Goal: Task Accomplishment & Management: Use online tool/utility

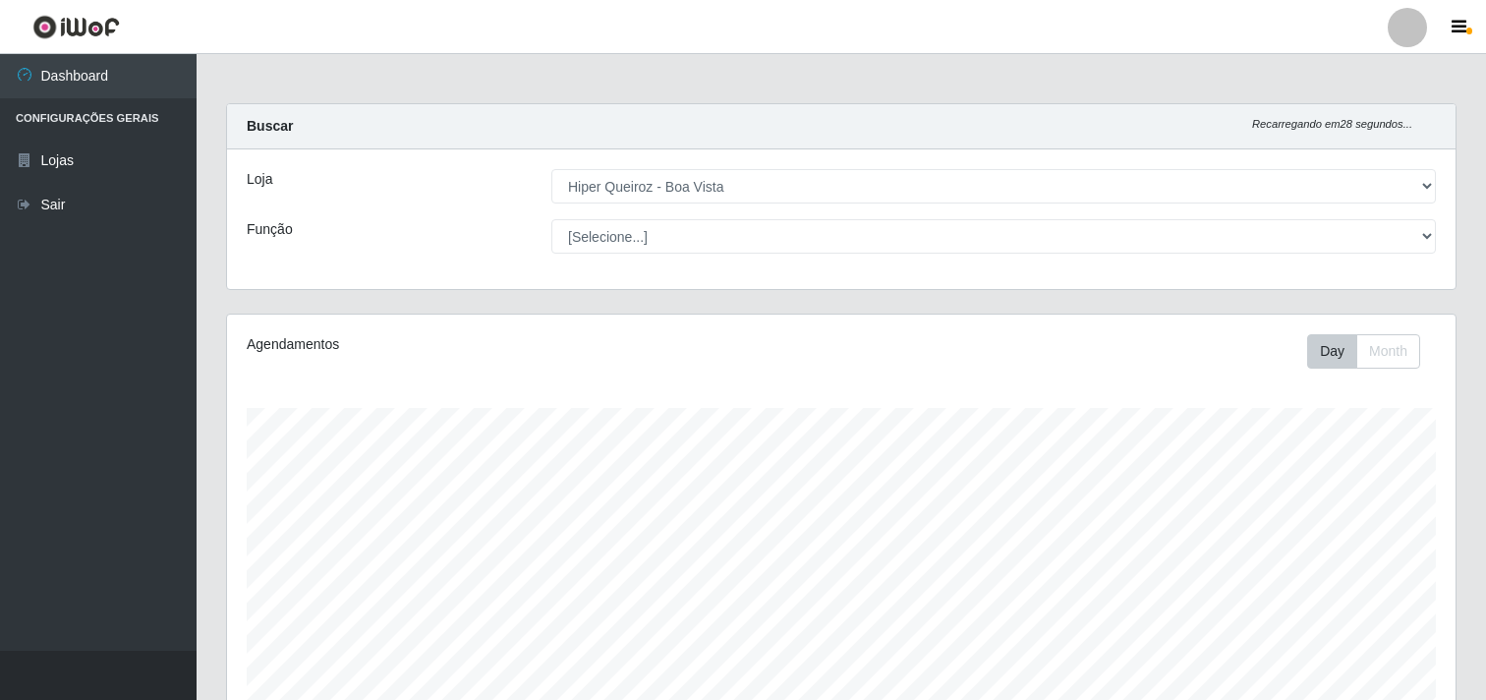
select select "514"
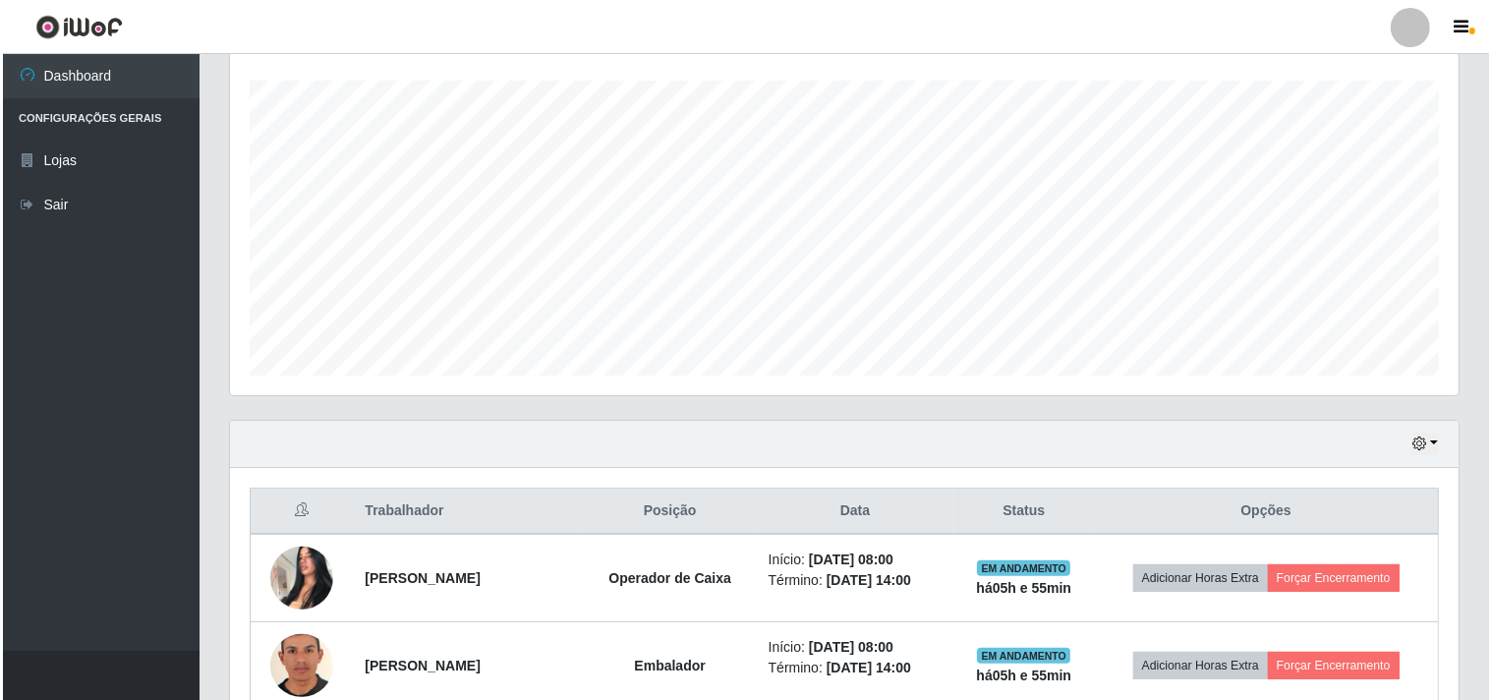
scroll to position [436, 0]
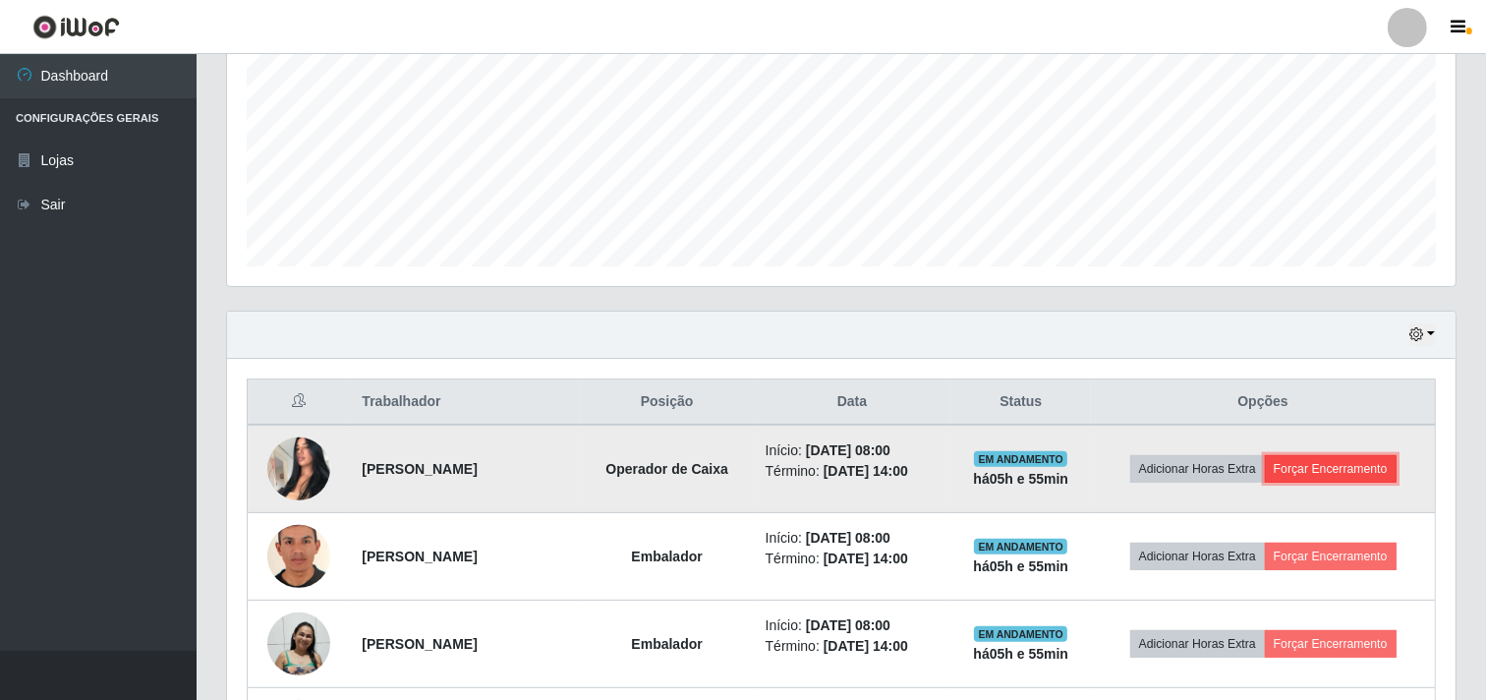
click at [1347, 477] on button "Forçar Encerramento" at bounding box center [1331, 469] width 132 height 28
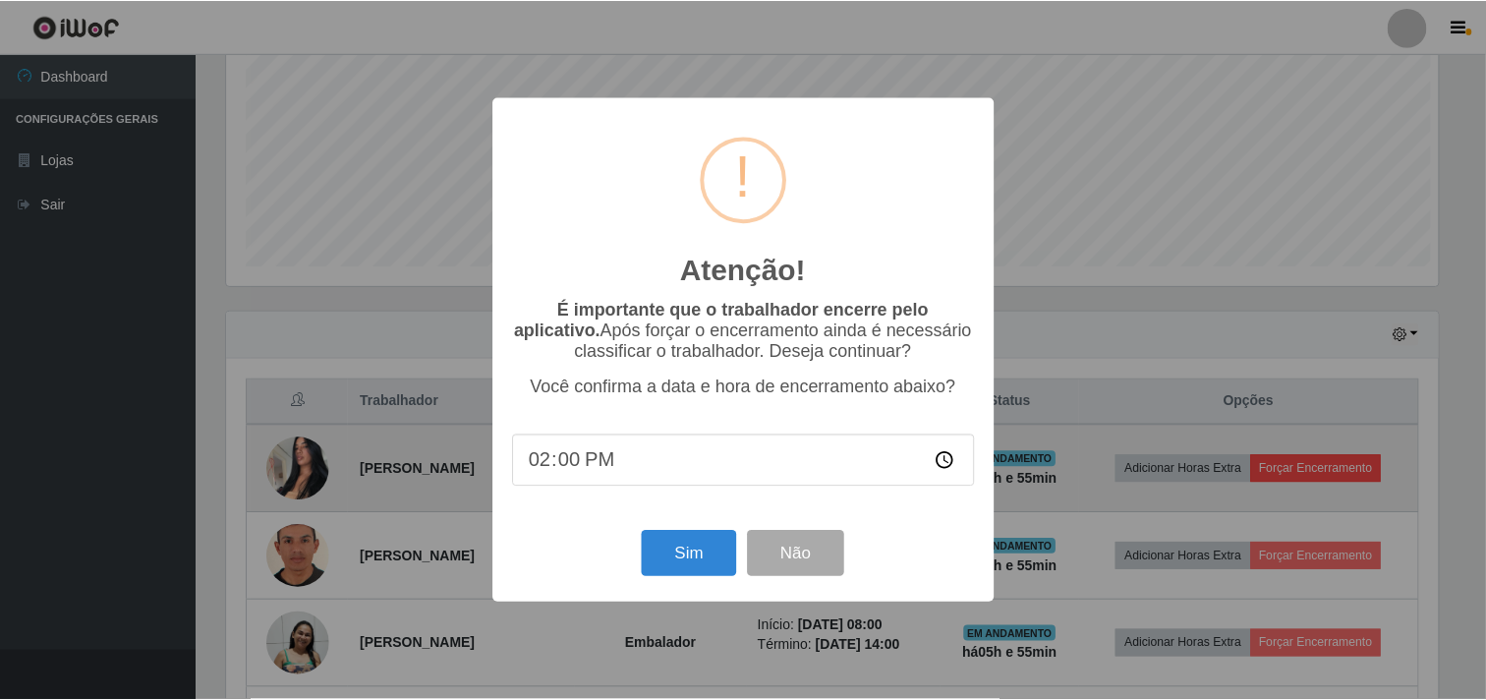
scroll to position [407, 1216]
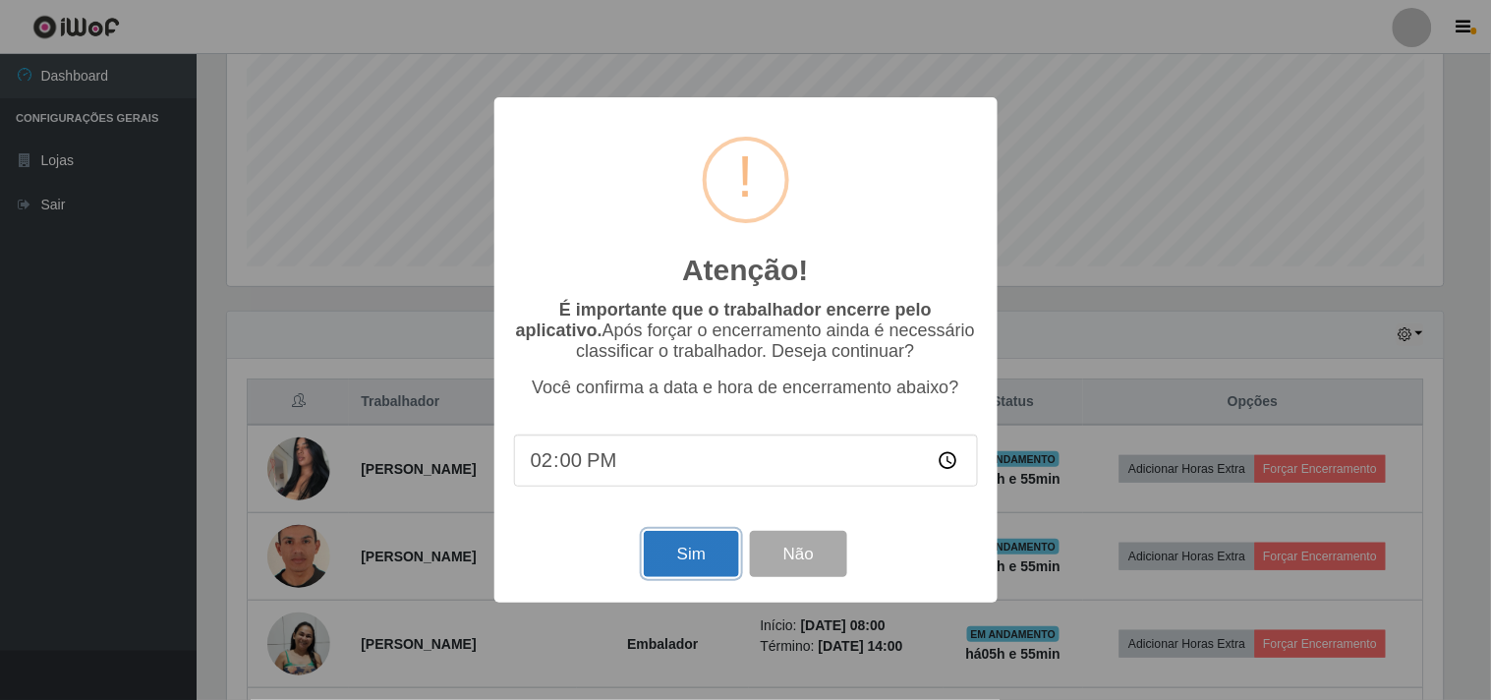
click at [711, 556] on button "Sim" at bounding box center [691, 554] width 95 height 46
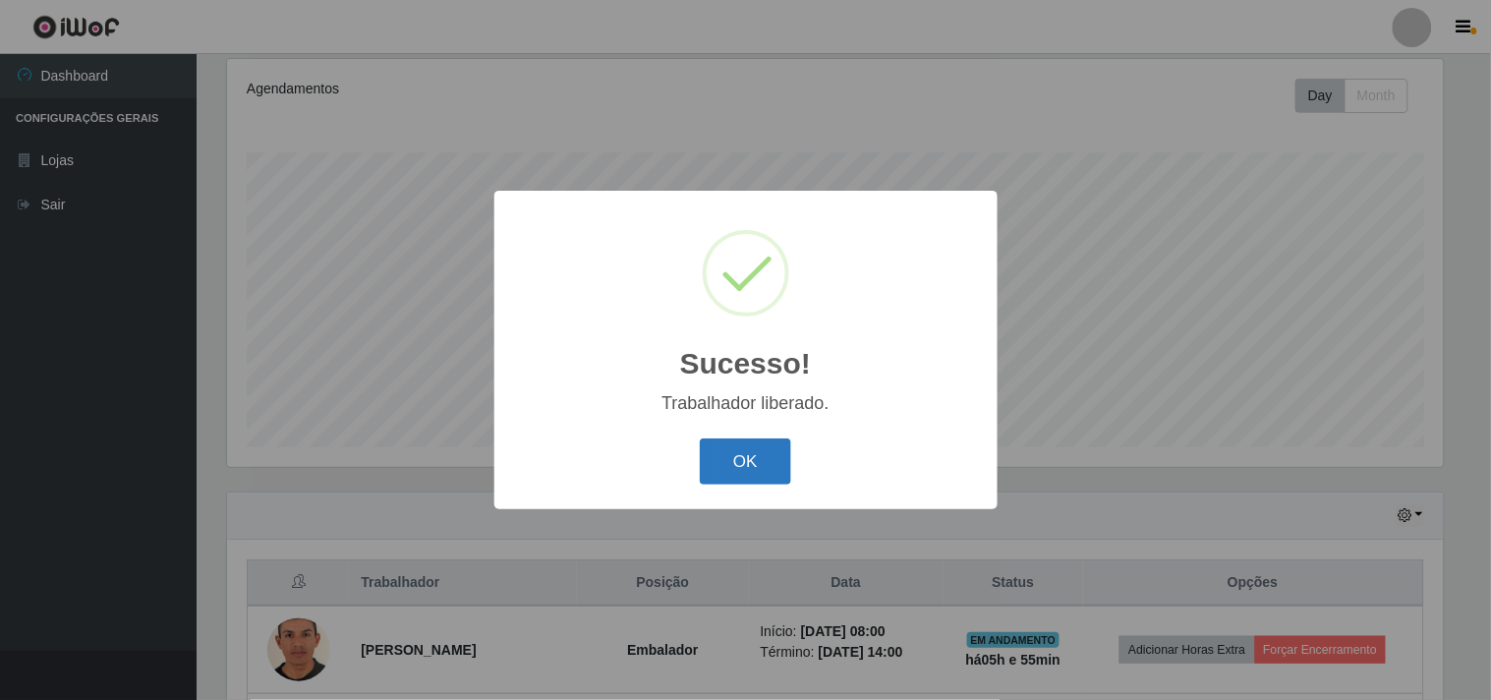
click at [734, 454] on button "OK" at bounding box center [745, 461] width 91 height 46
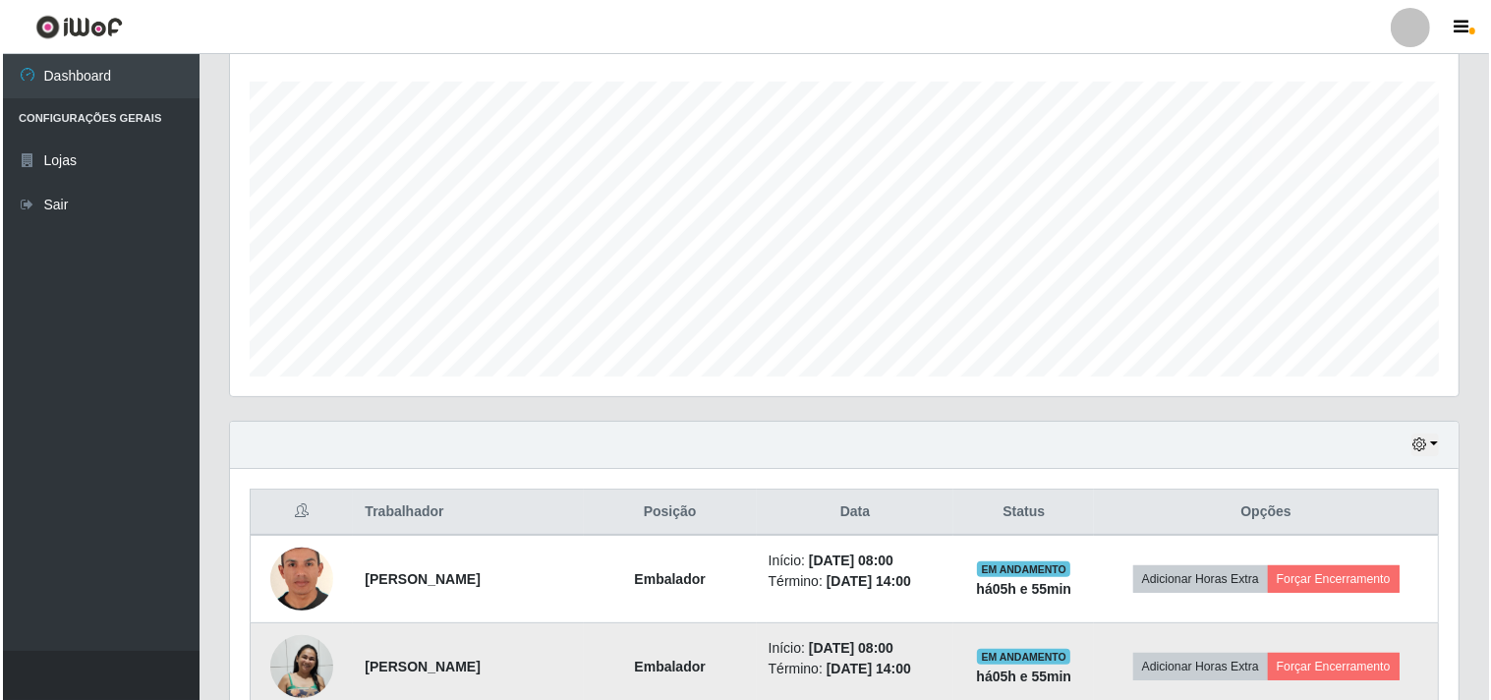
scroll to position [365, 0]
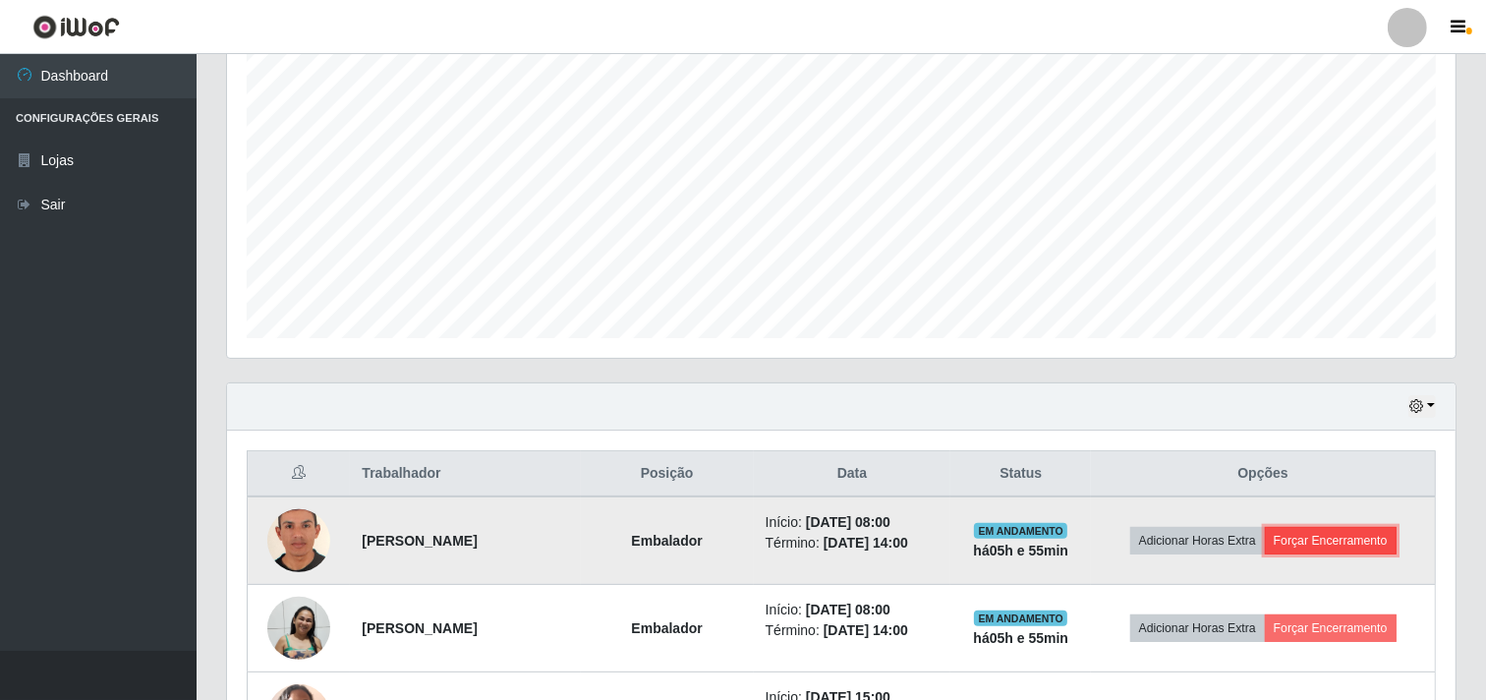
click at [1339, 543] on button "Forçar Encerramento" at bounding box center [1331, 541] width 132 height 28
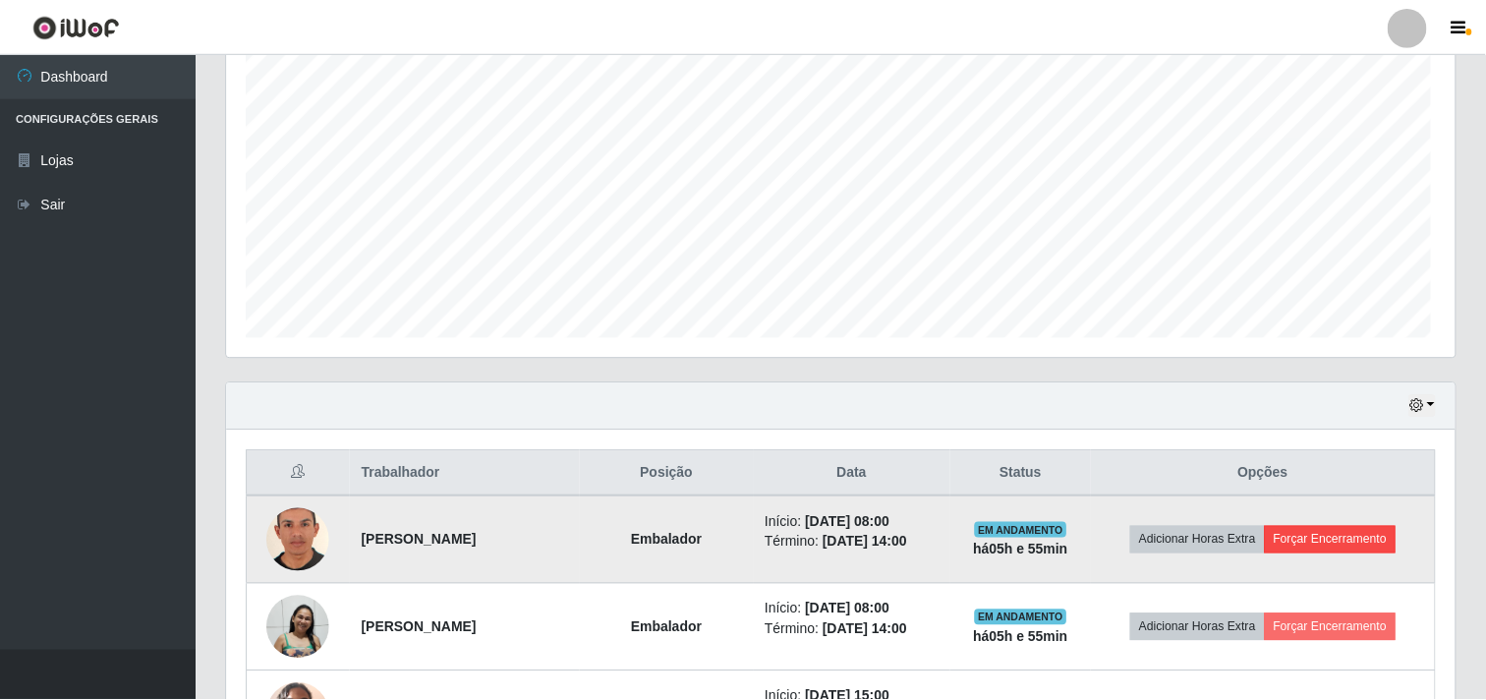
scroll to position [407, 1216]
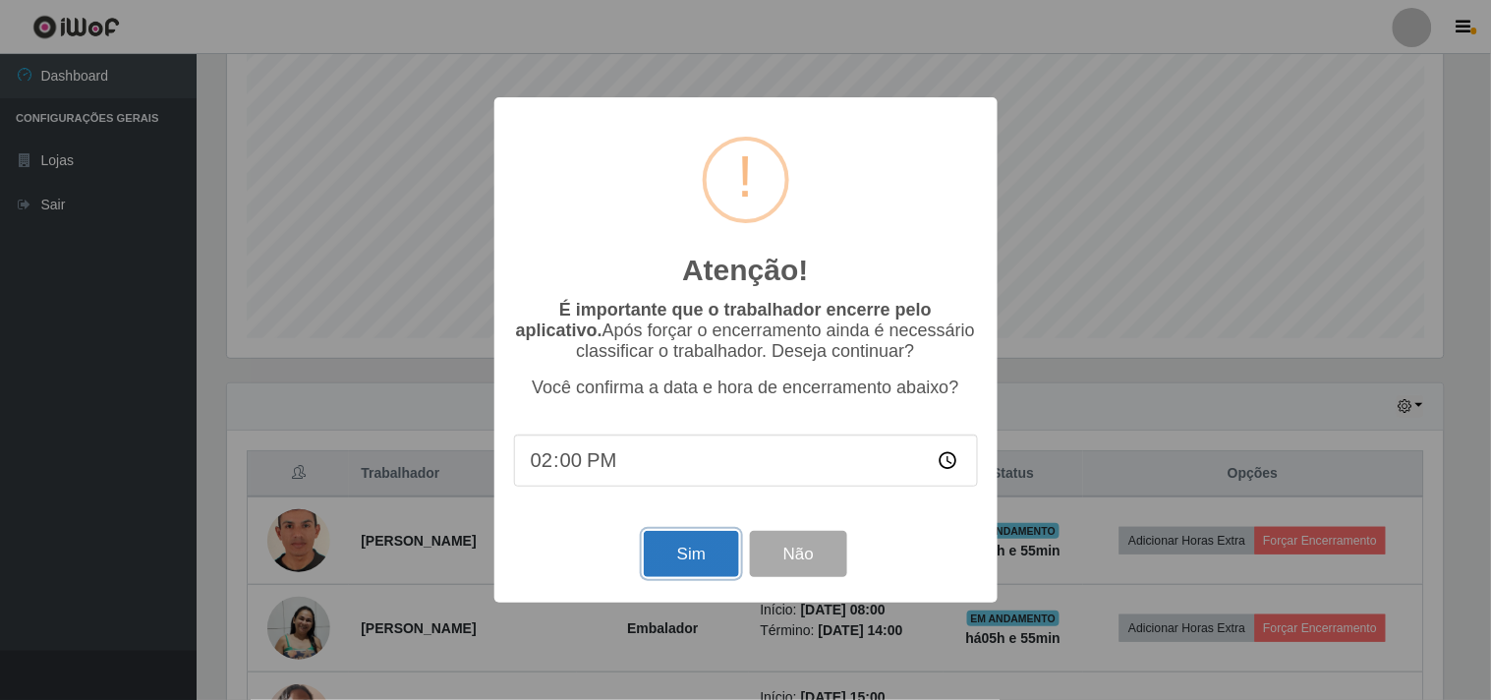
click at [650, 561] on button "Sim" at bounding box center [691, 554] width 95 height 46
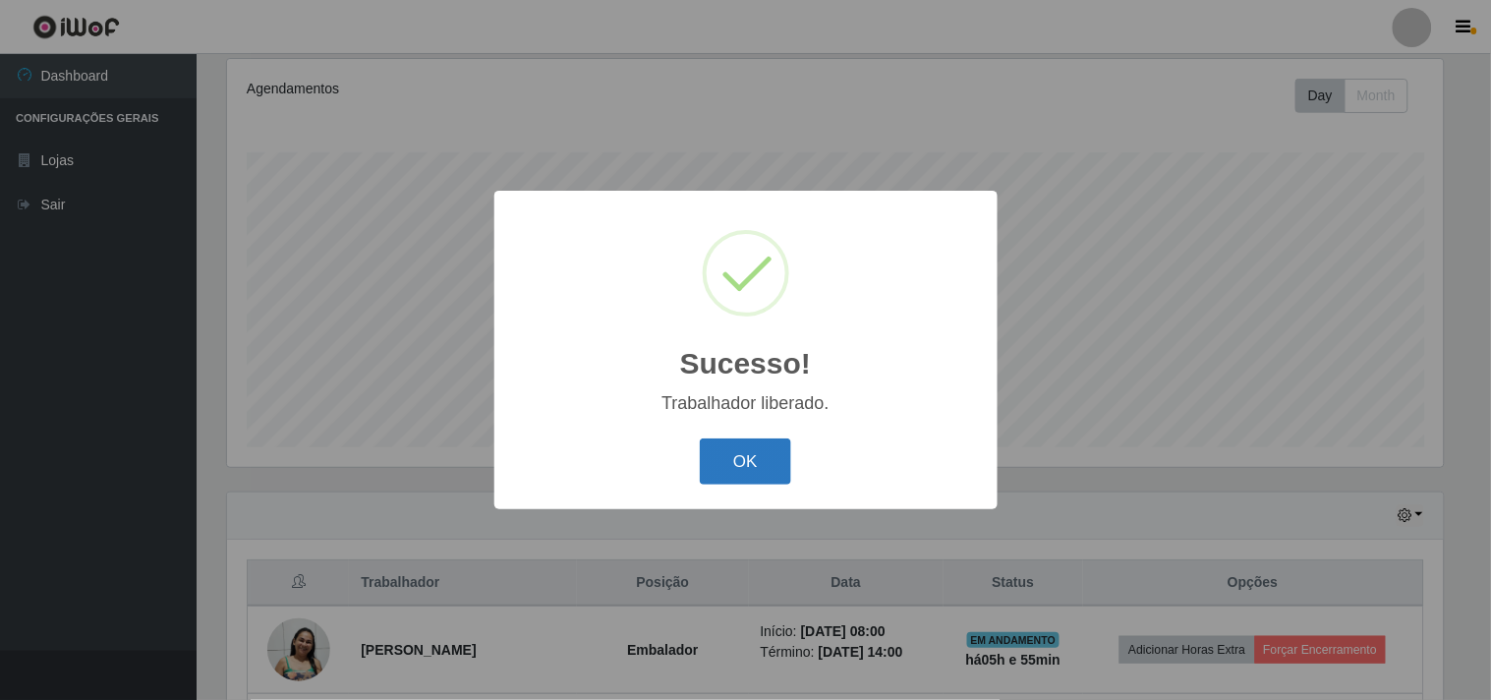
click at [741, 445] on button "OK" at bounding box center [745, 461] width 91 height 46
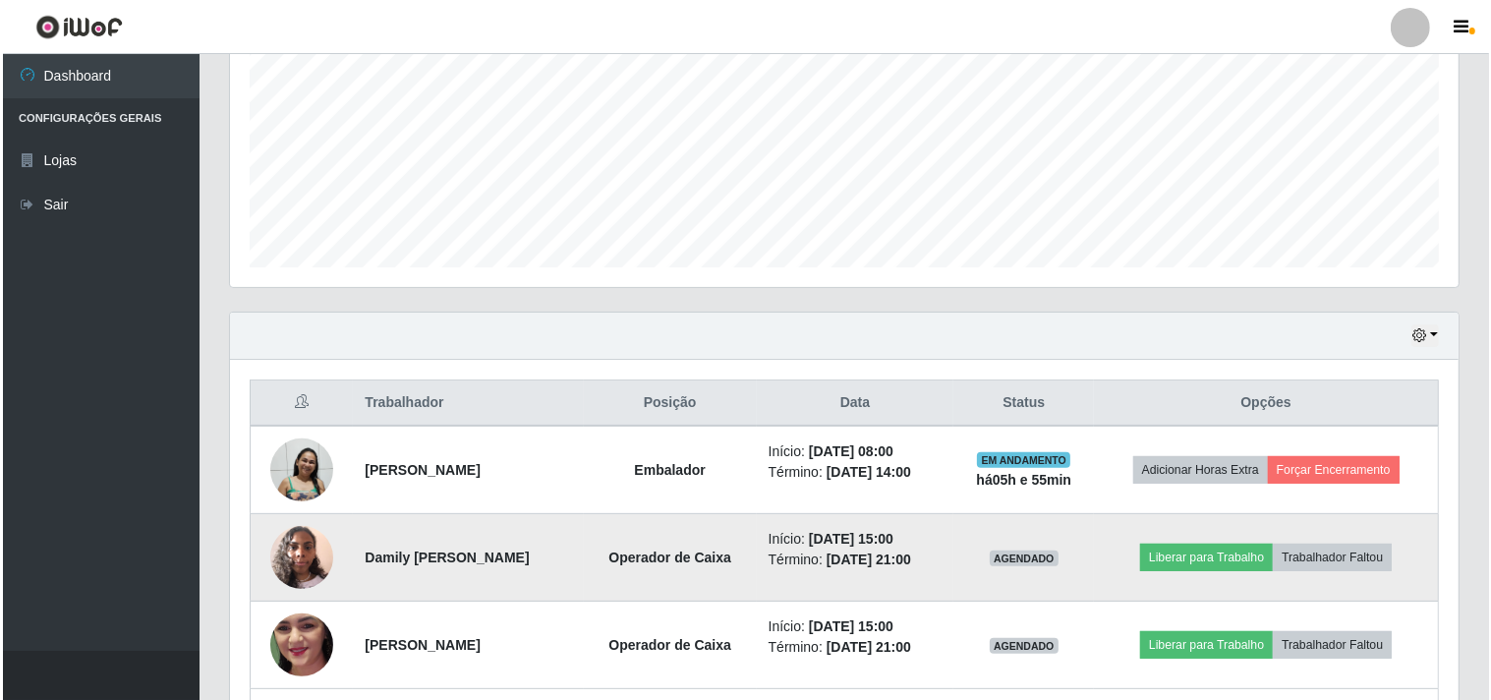
scroll to position [474, 0]
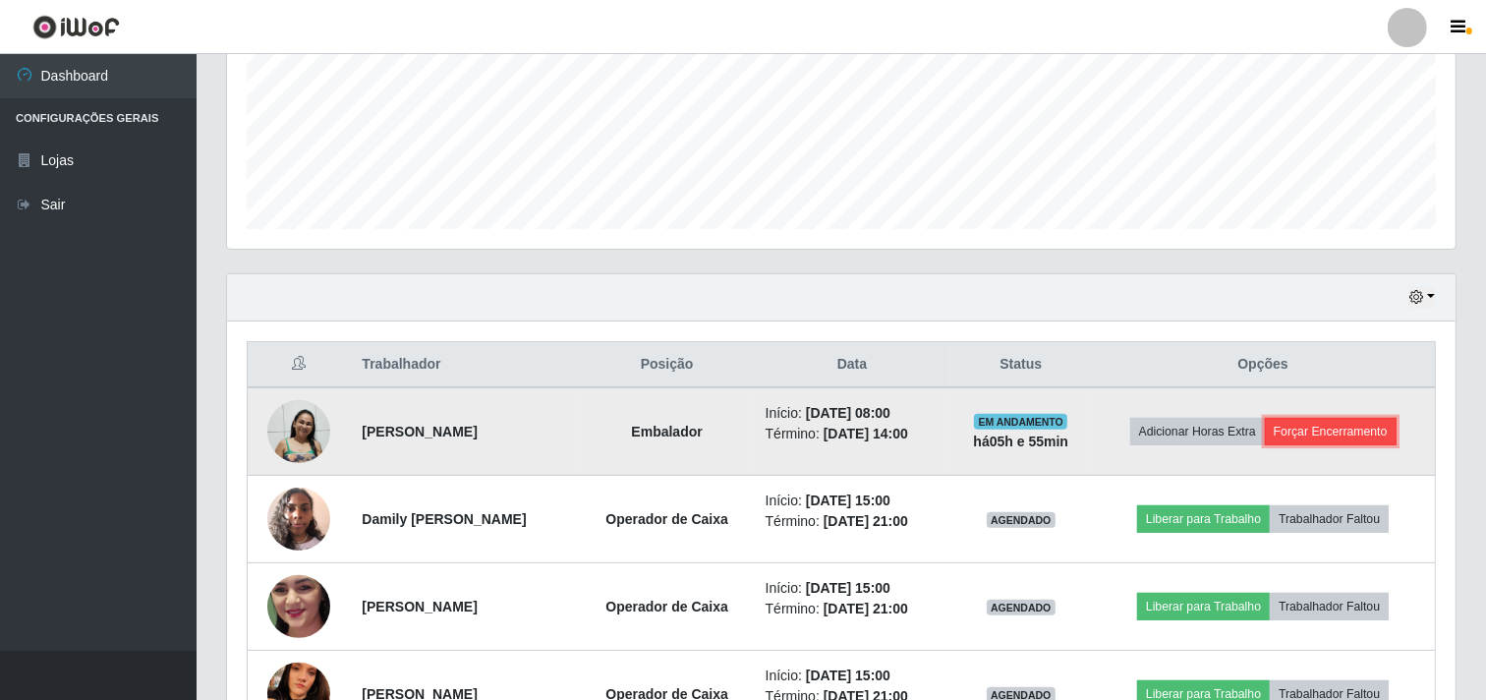
click at [1325, 443] on button "Forçar Encerramento" at bounding box center [1331, 432] width 132 height 28
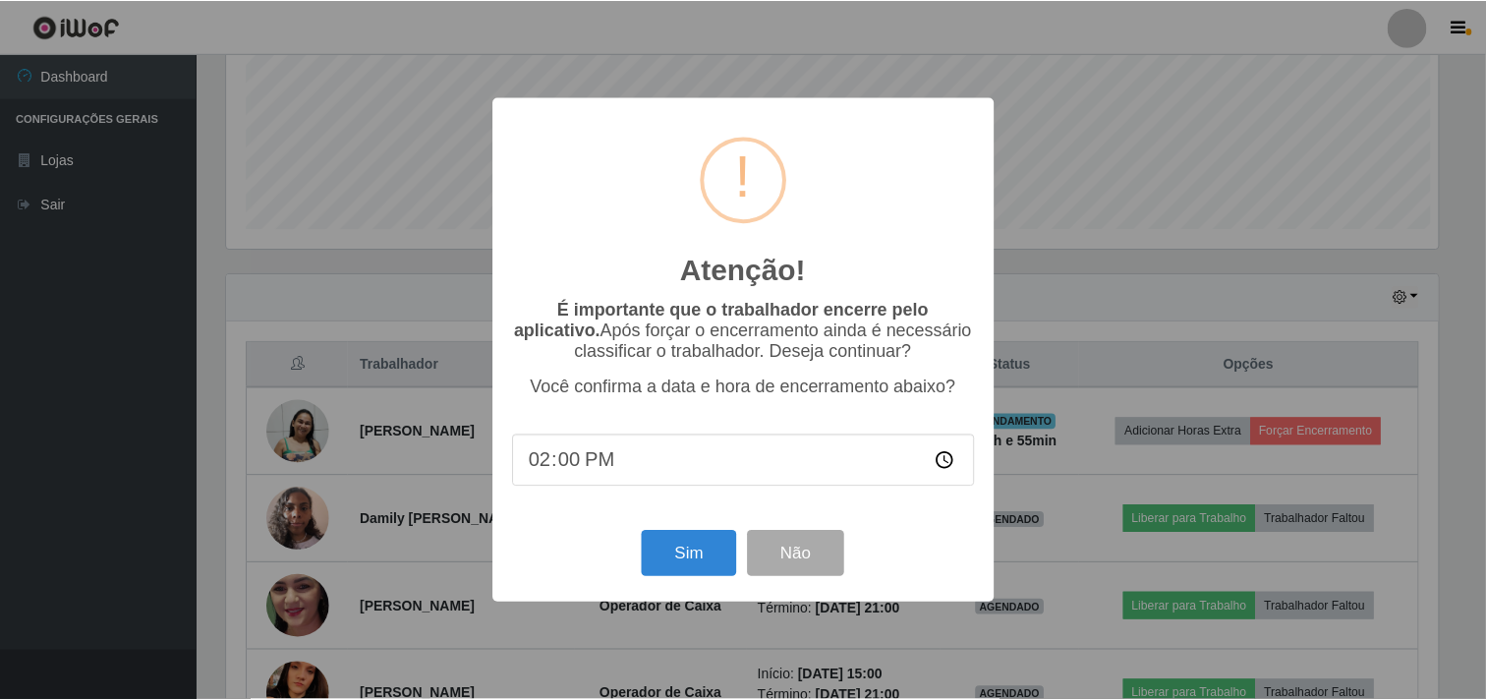
scroll to position [407, 1216]
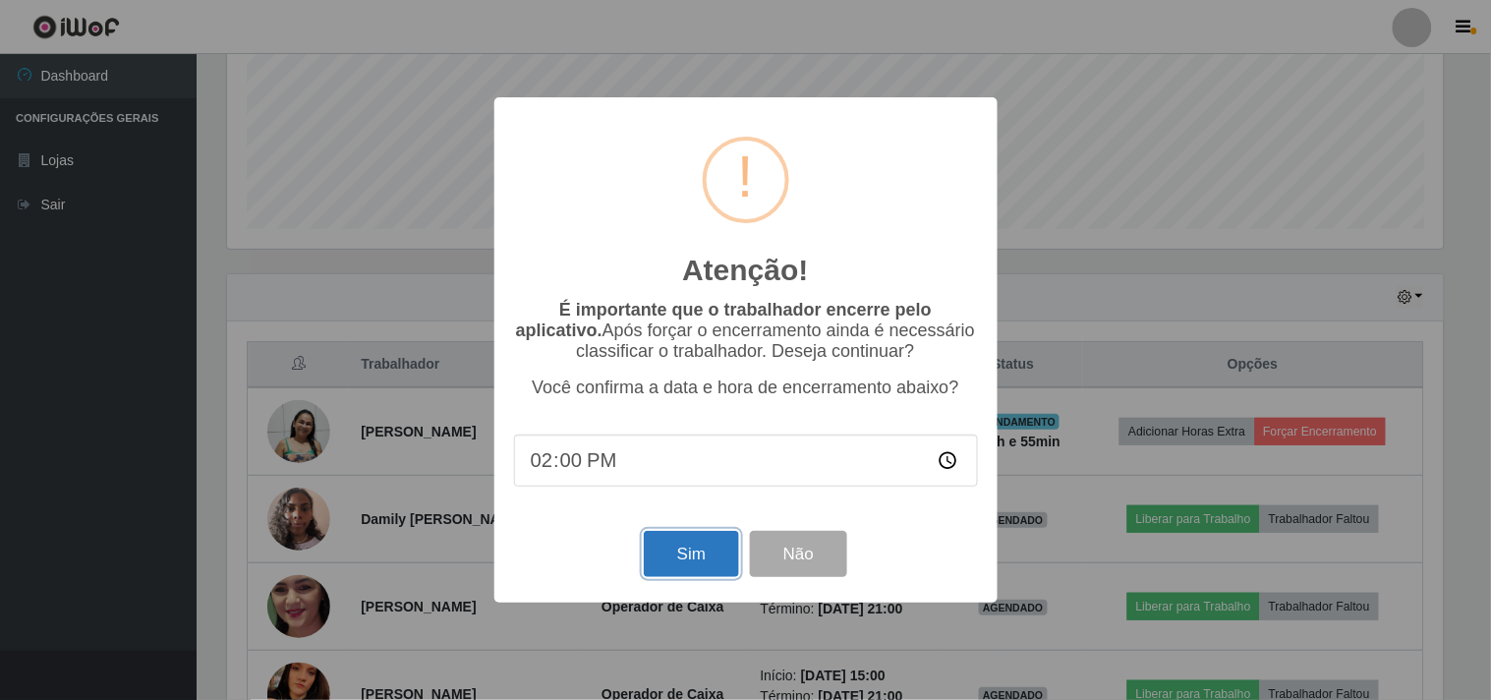
click at [676, 560] on button "Sim" at bounding box center [691, 554] width 95 height 46
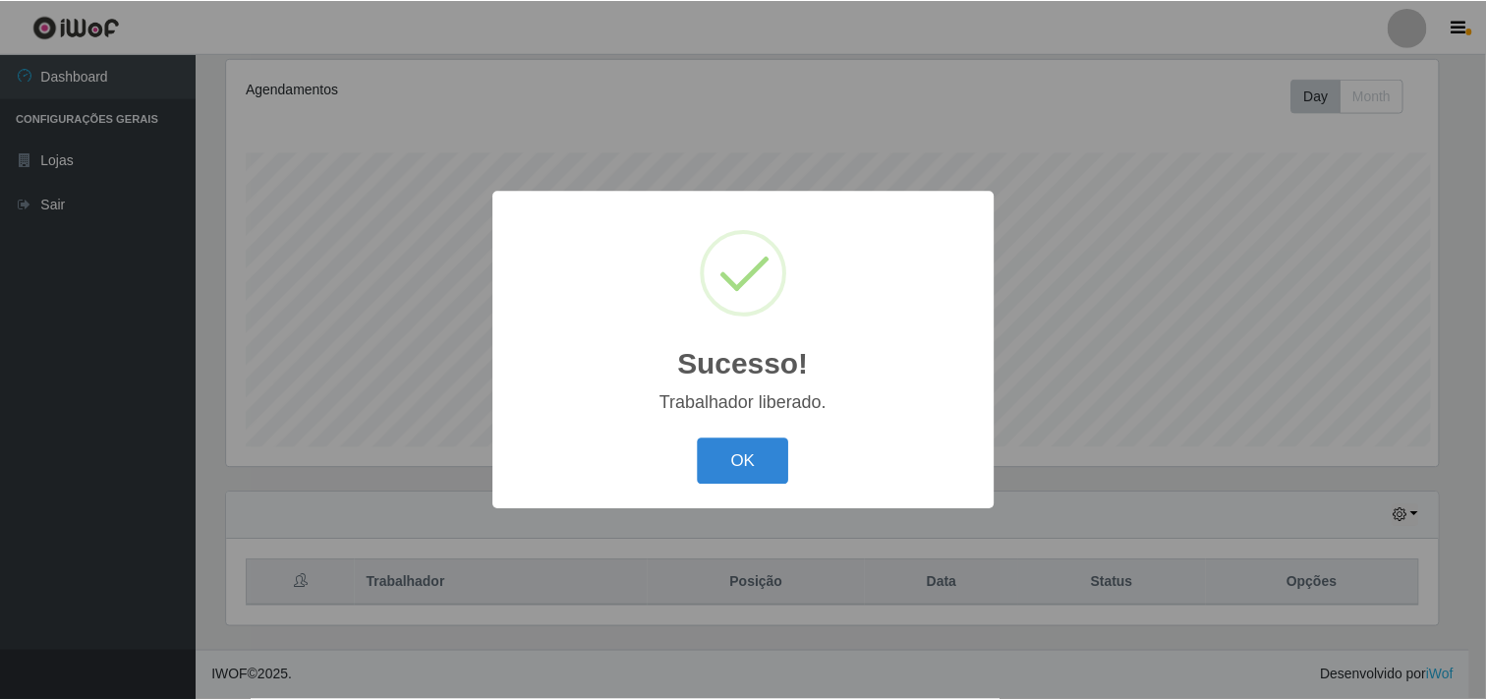
scroll to position [0, 0]
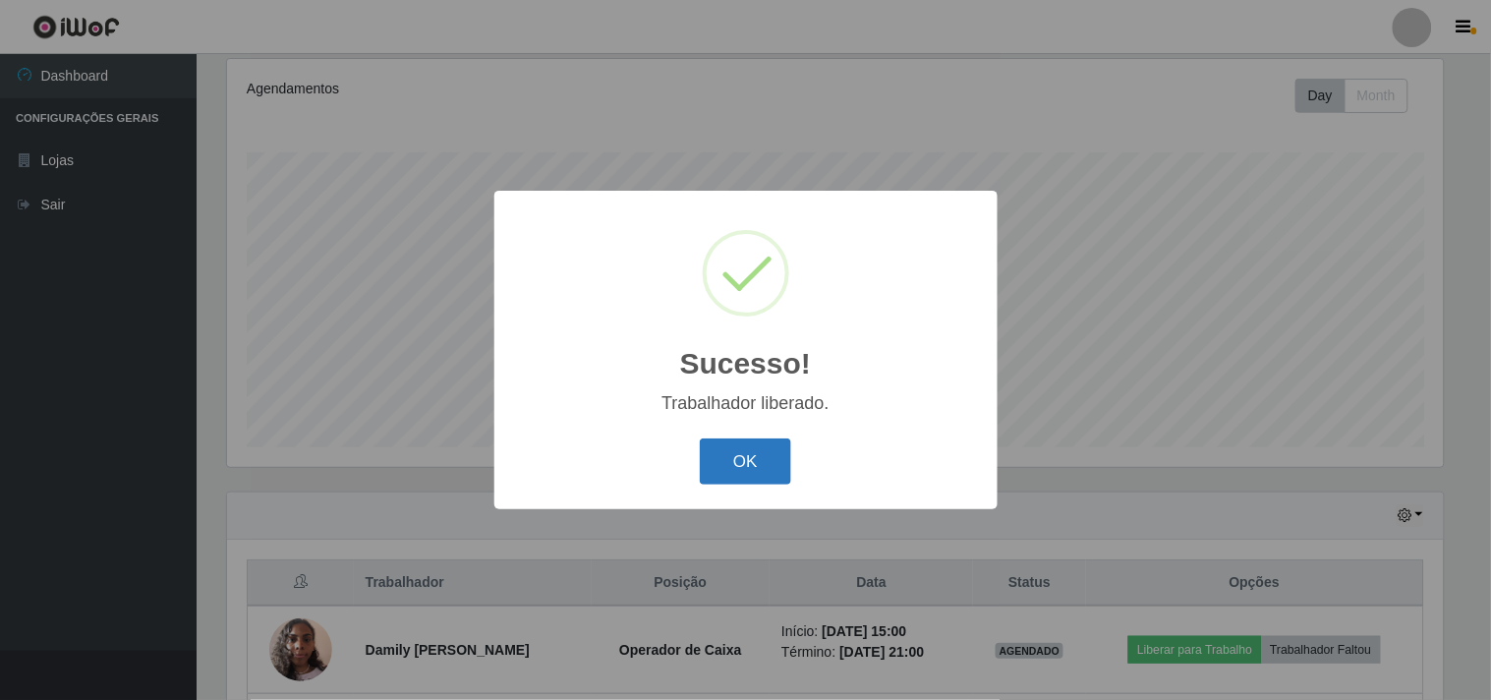
click at [744, 465] on button "OK" at bounding box center [745, 461] width 91 height 46
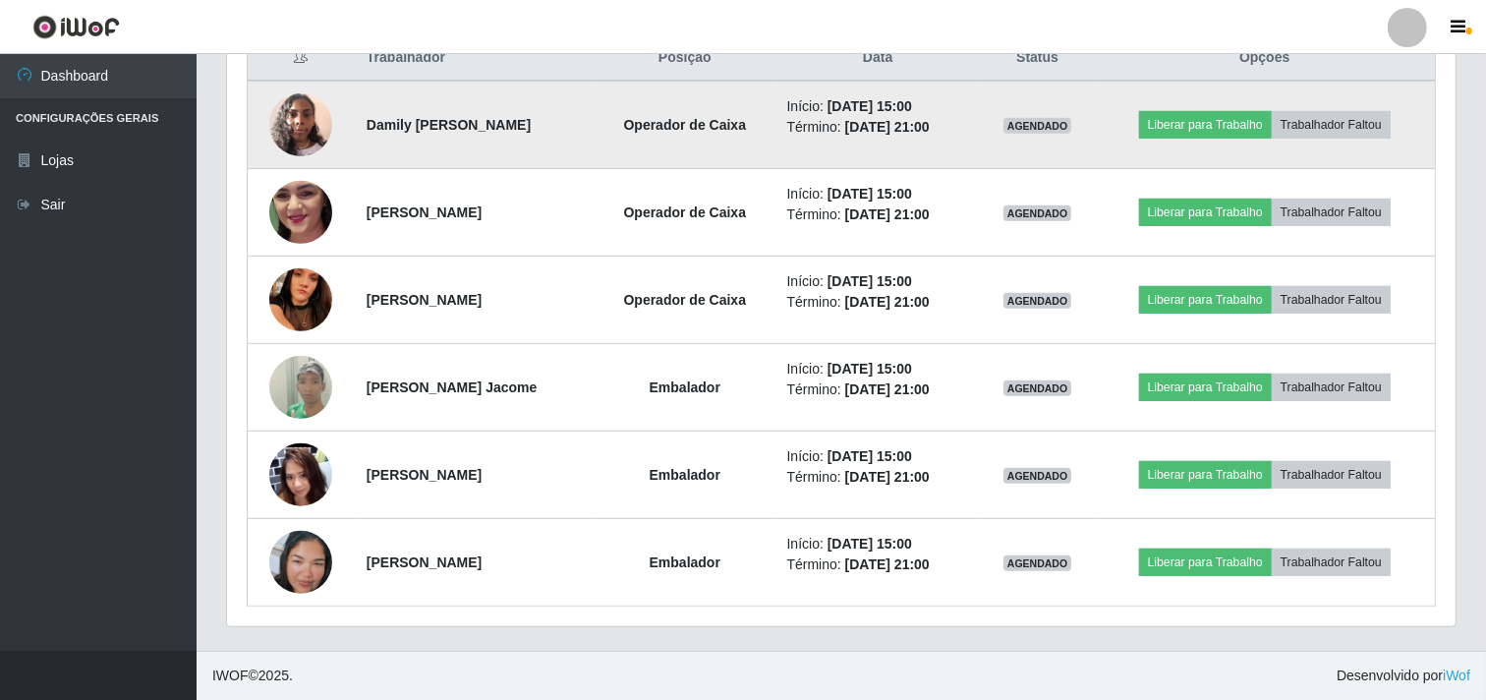
click at [320, 126] on img at bounding box center [300, 125] width 63 height 84
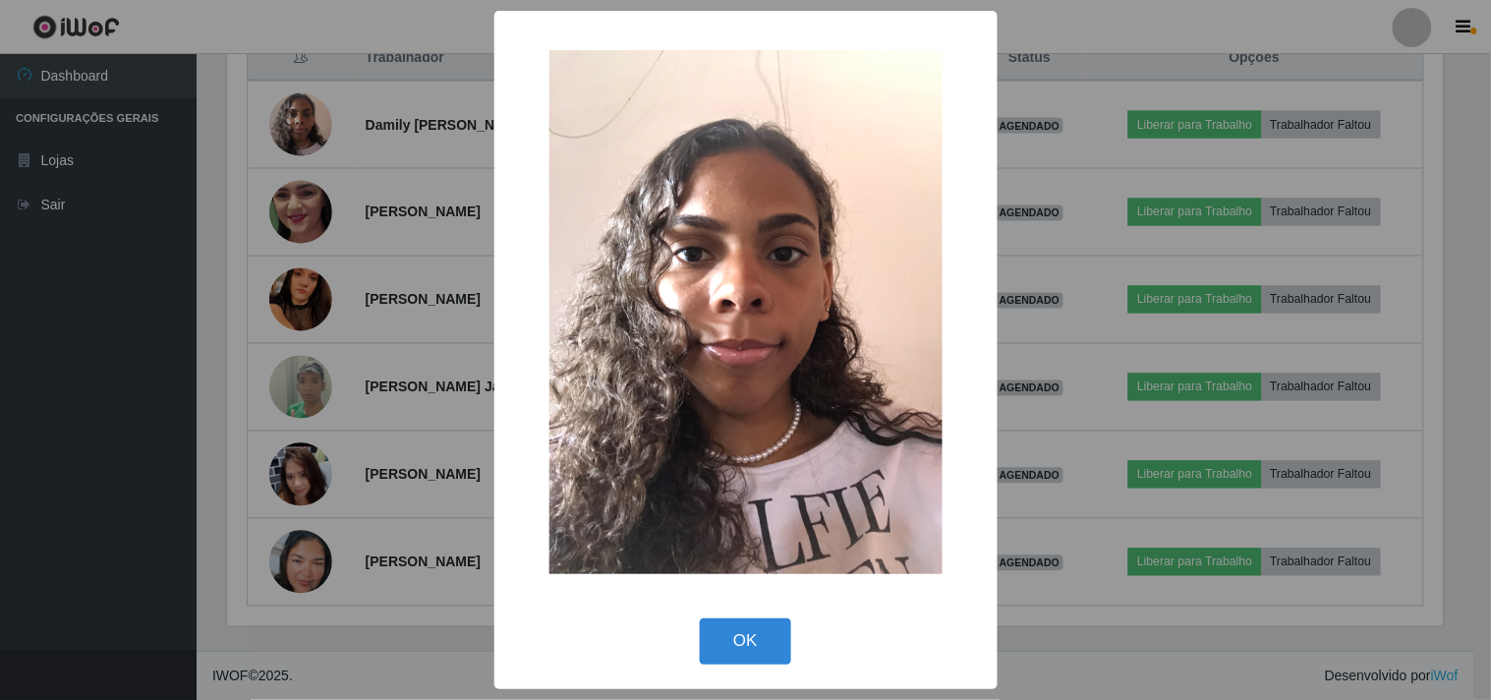
click at [315, 128] on div "× OK Cancel" at bounding box center [745, 350] width 1491 height 700
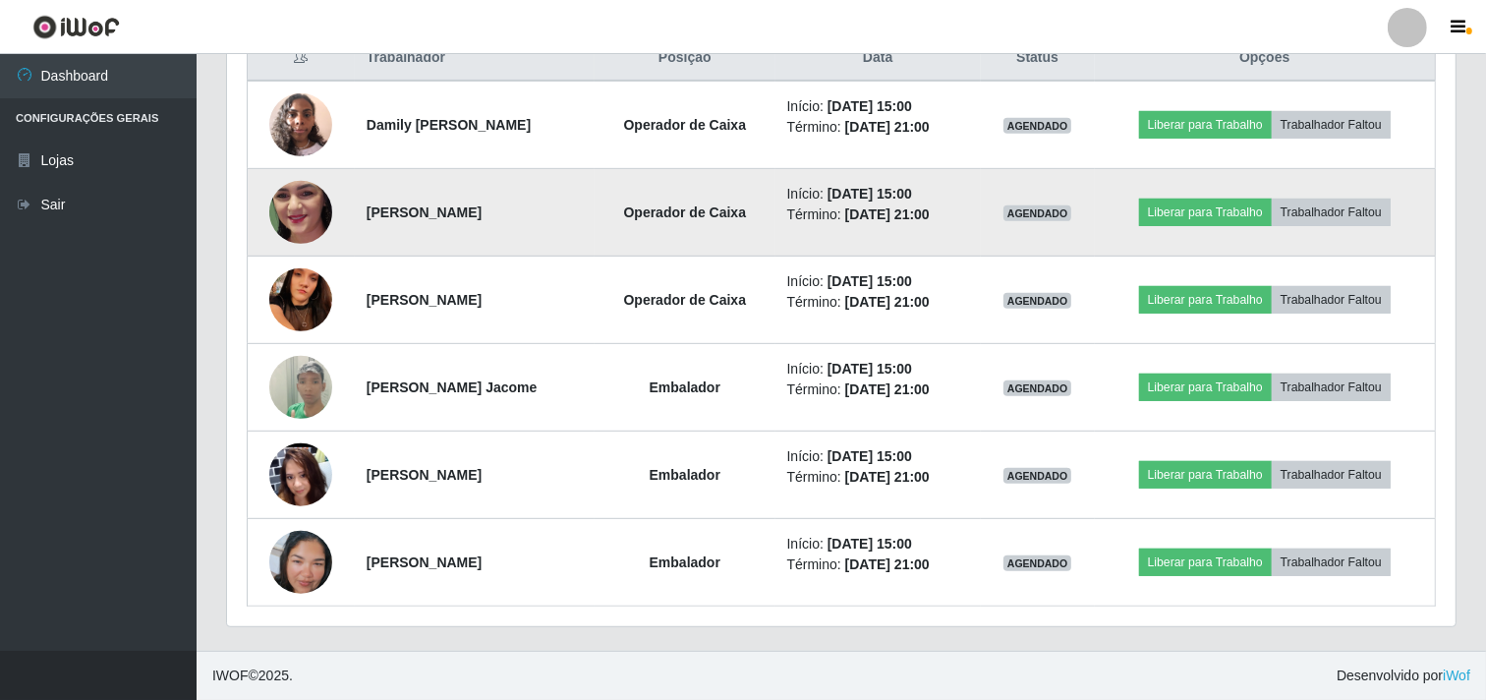
click at [269, 202] on img at bounding box center [300, 213] width 63 height 140
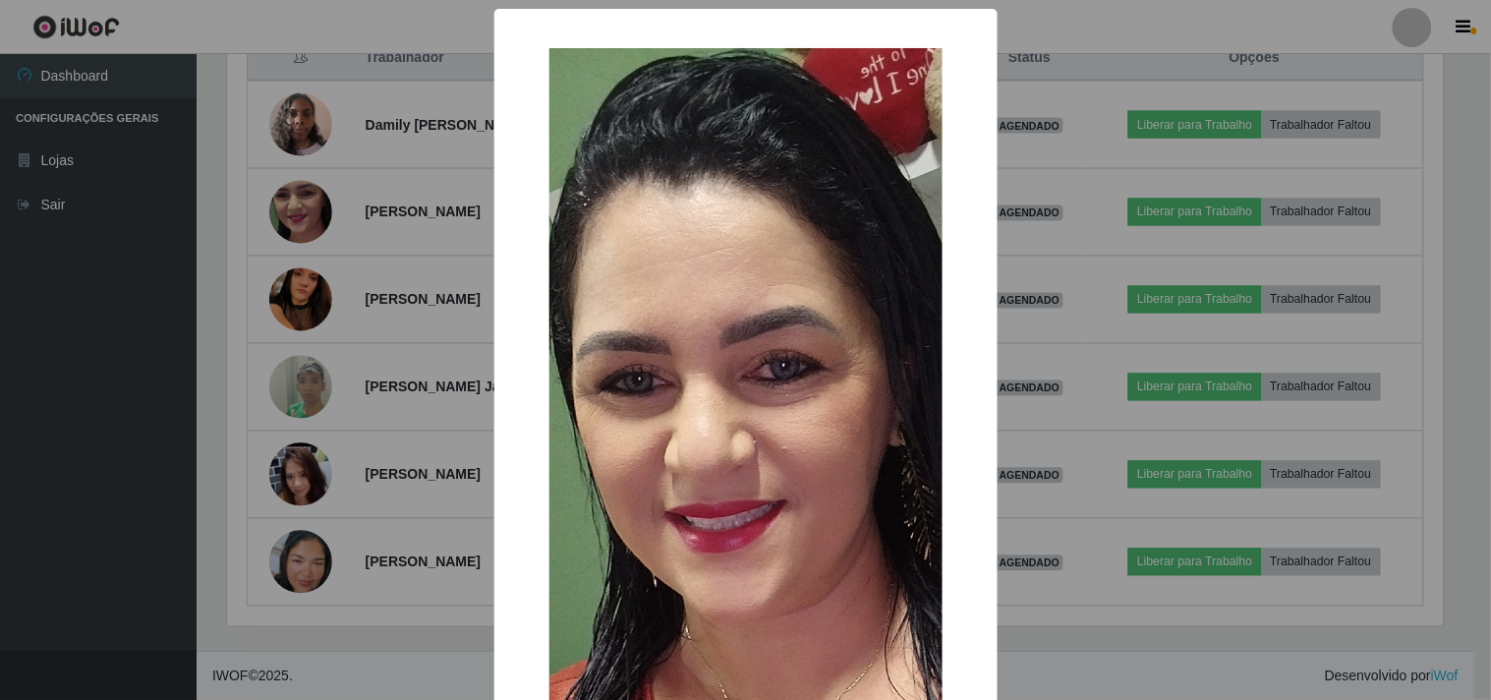
click at [267, 236] on div "× OK Cancel" at bounding box center [745, 350] width 1491 height 700
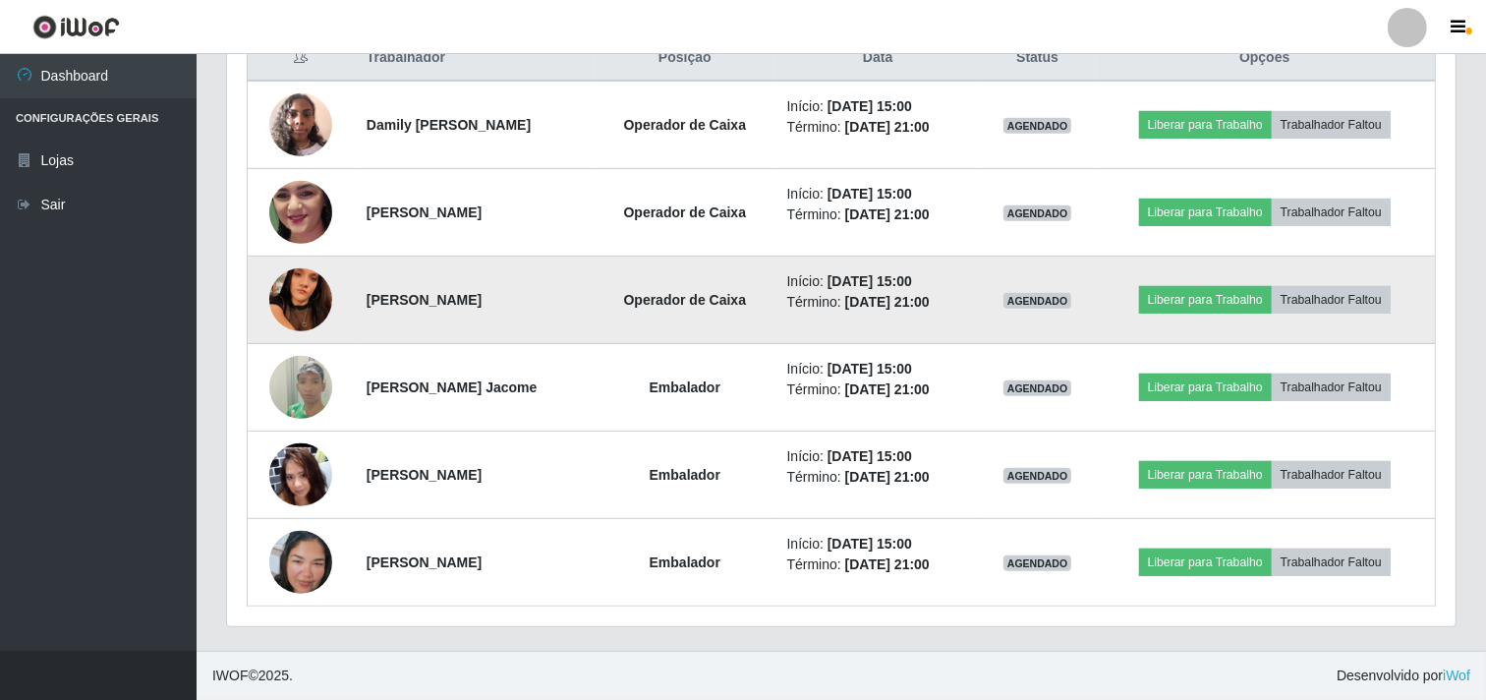
click at [293, 300] on img at bounding box center [300, 300] width 63 height 140
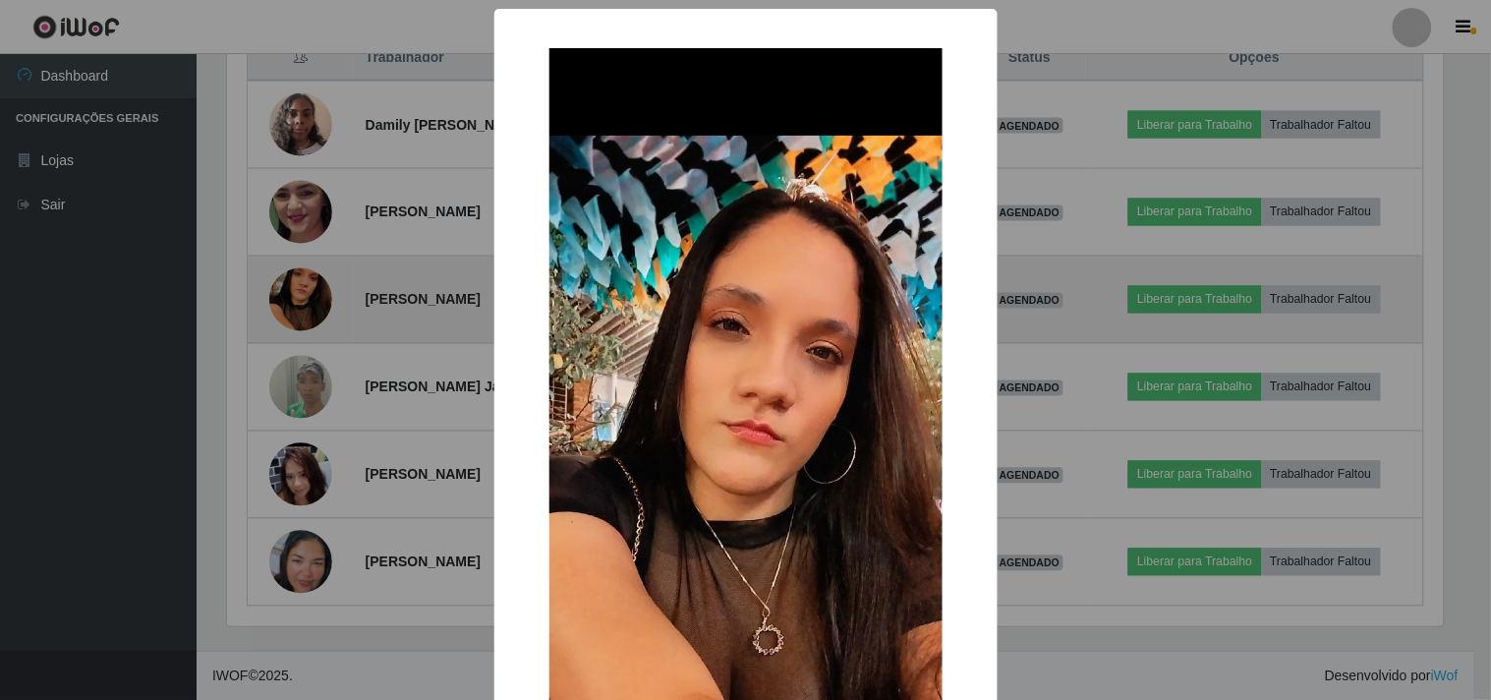
click at [293, 300] on div "× OK Cancel" at bounding box center [745, 350] width 1491 height 700
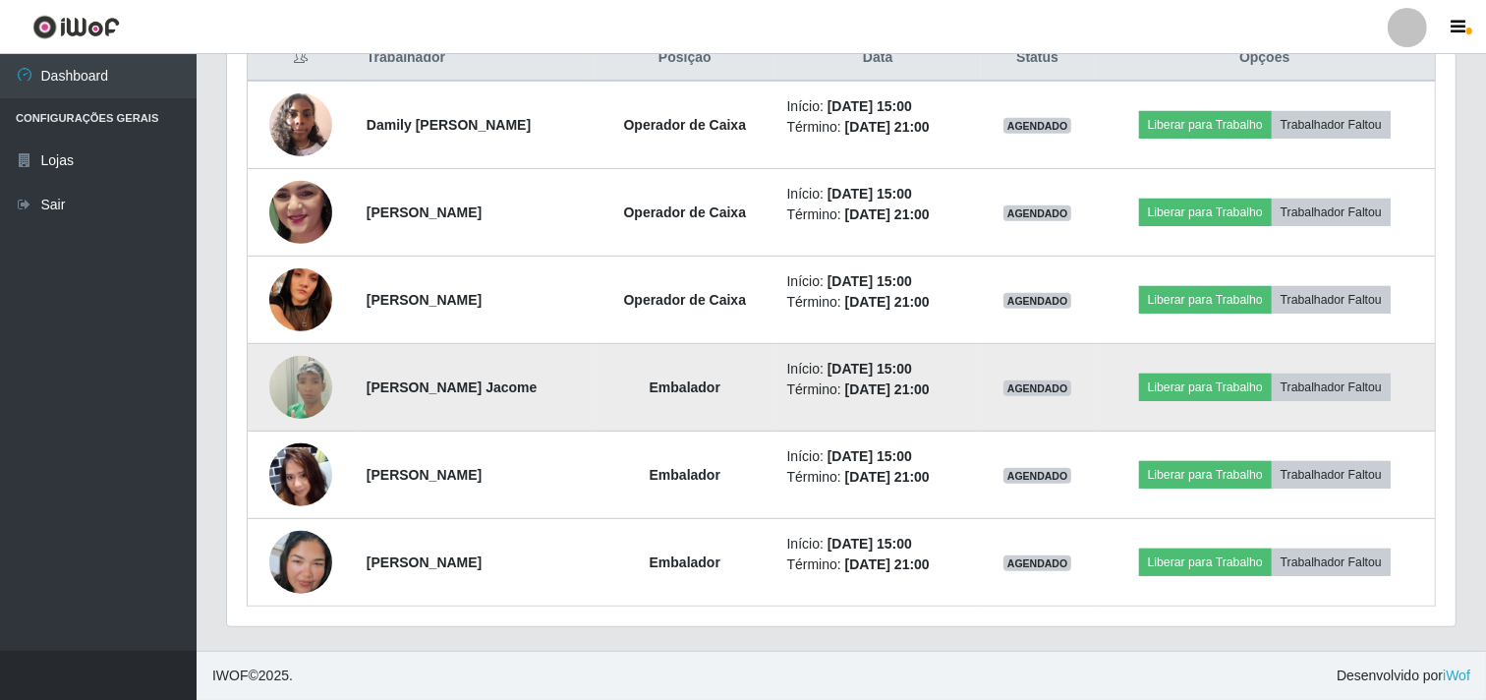
click at [309, 375] on img at bounding box center [300, 387] width 63 height 112
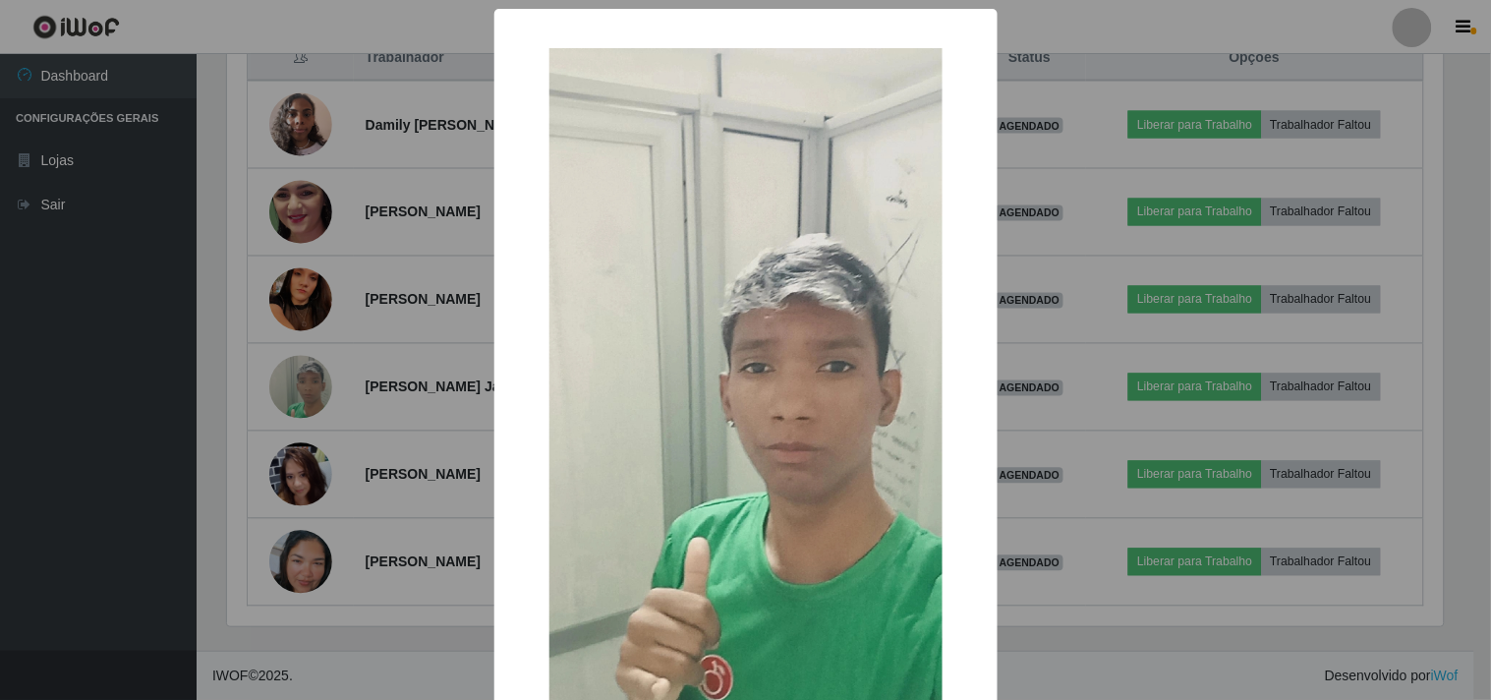
click at [309, 416] on div "× OK Cancel" at bounding box center [745, 350] width 1491 height 700
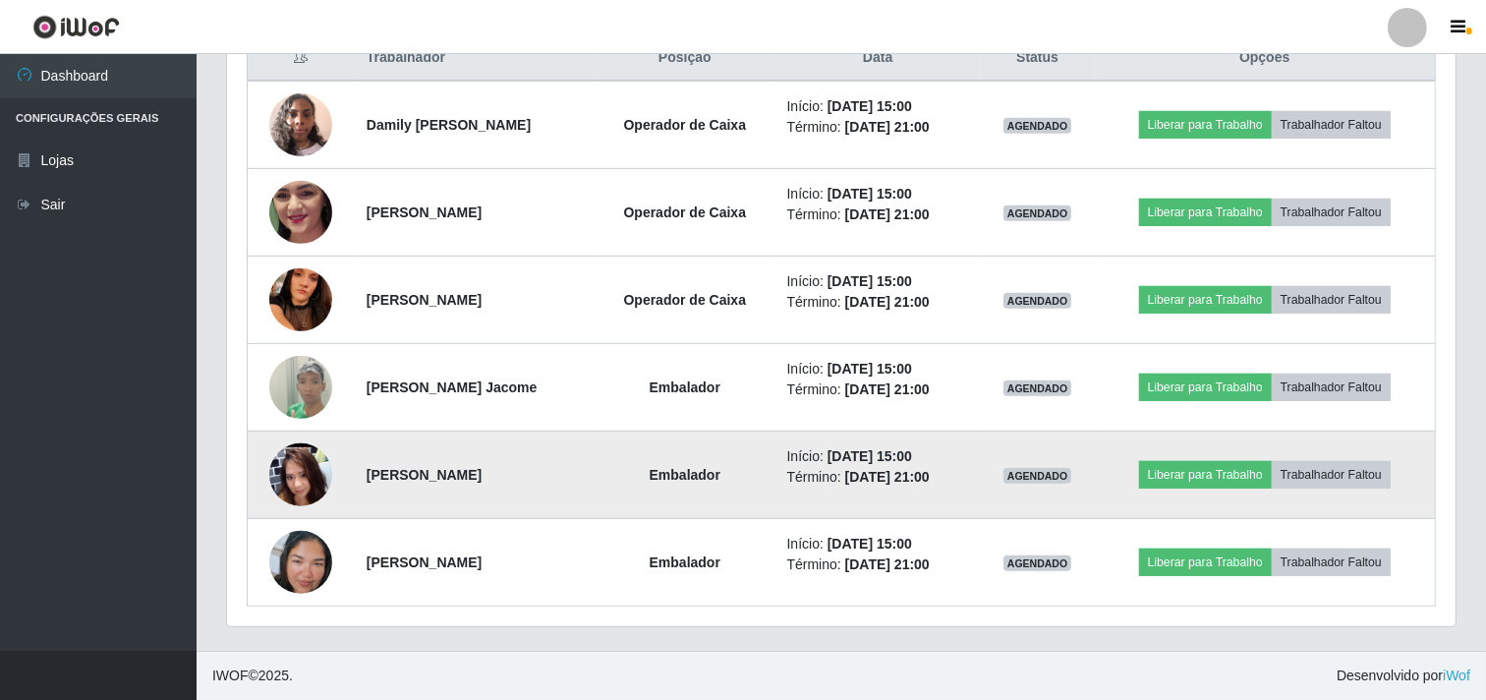
click at [289, 460] on img at bounding box center [300, 474] width 63 height 141
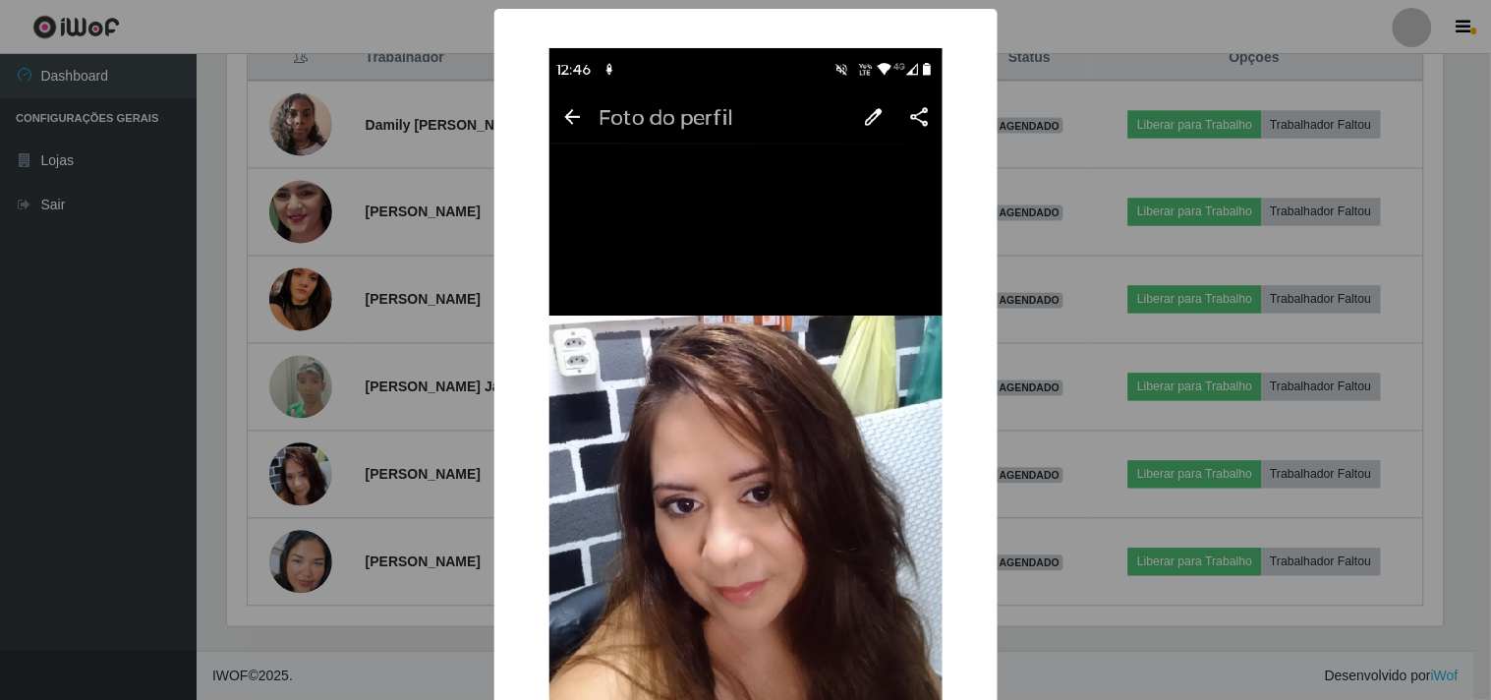
click at [277, 476] on div "× OK Cancel" at bounding box center [745, 350] width 1491 height 700
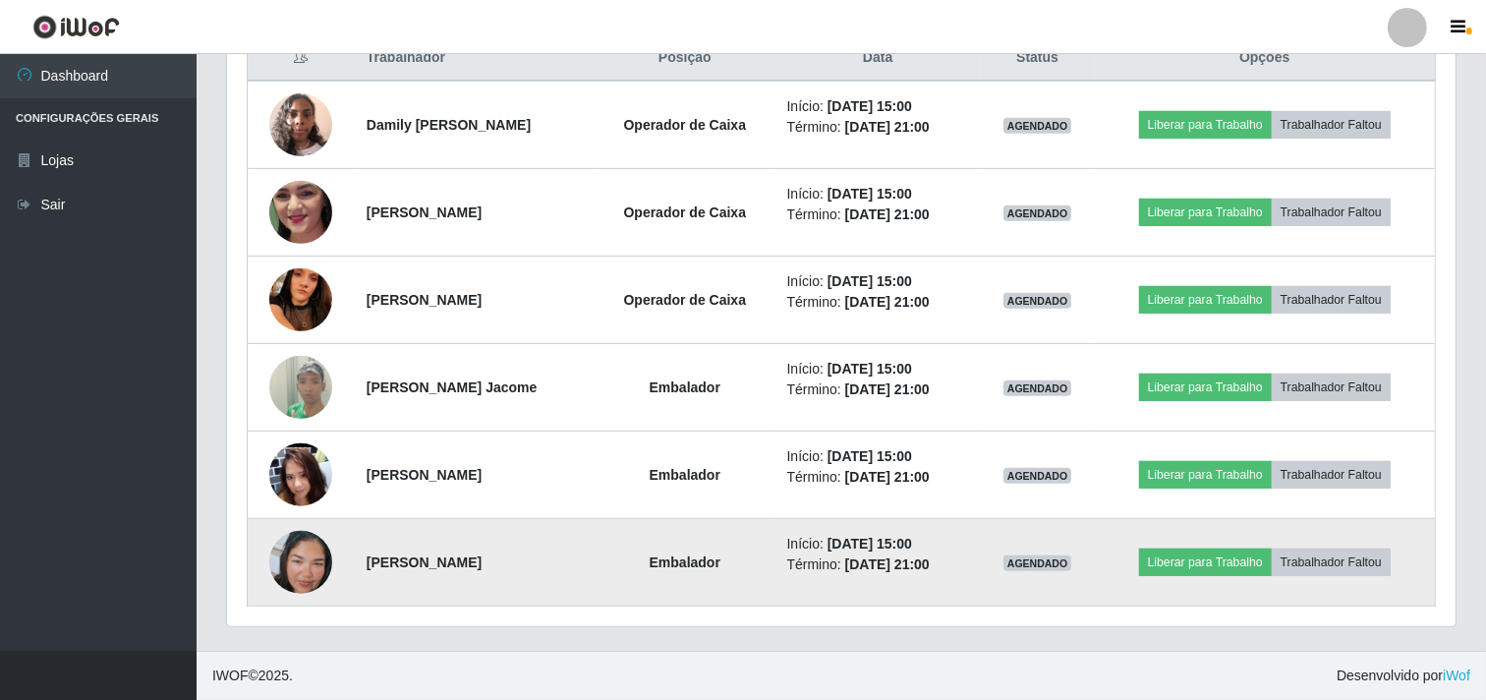
click at [276, 573] on img at bounding box center [300, 562] width 63 height 112
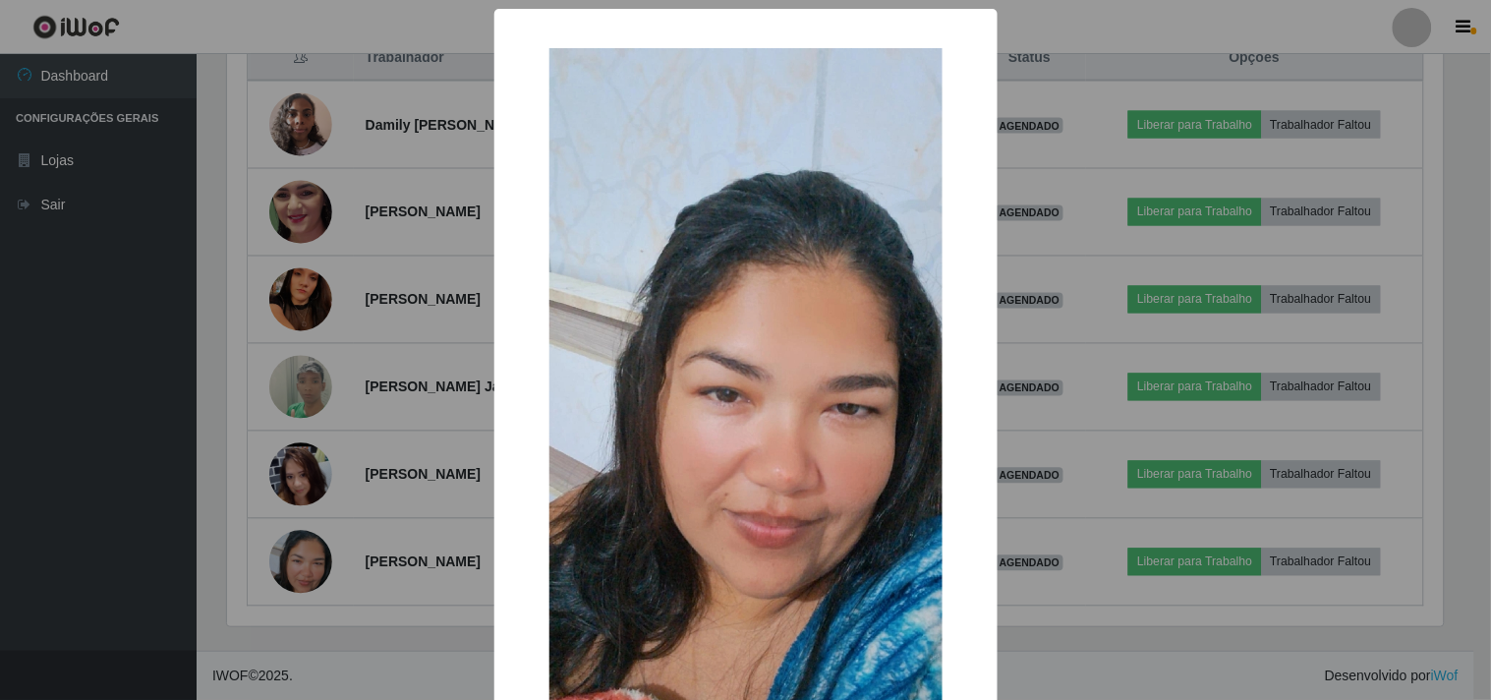
drag, startPoint x: 279, startPoint y: 581, endPoint x: 276, endPoint y: 548, distance: 33.6
click at [279, 555] on div "× OK Cancel" at bounding box center [745, 350] width 1491 height 700
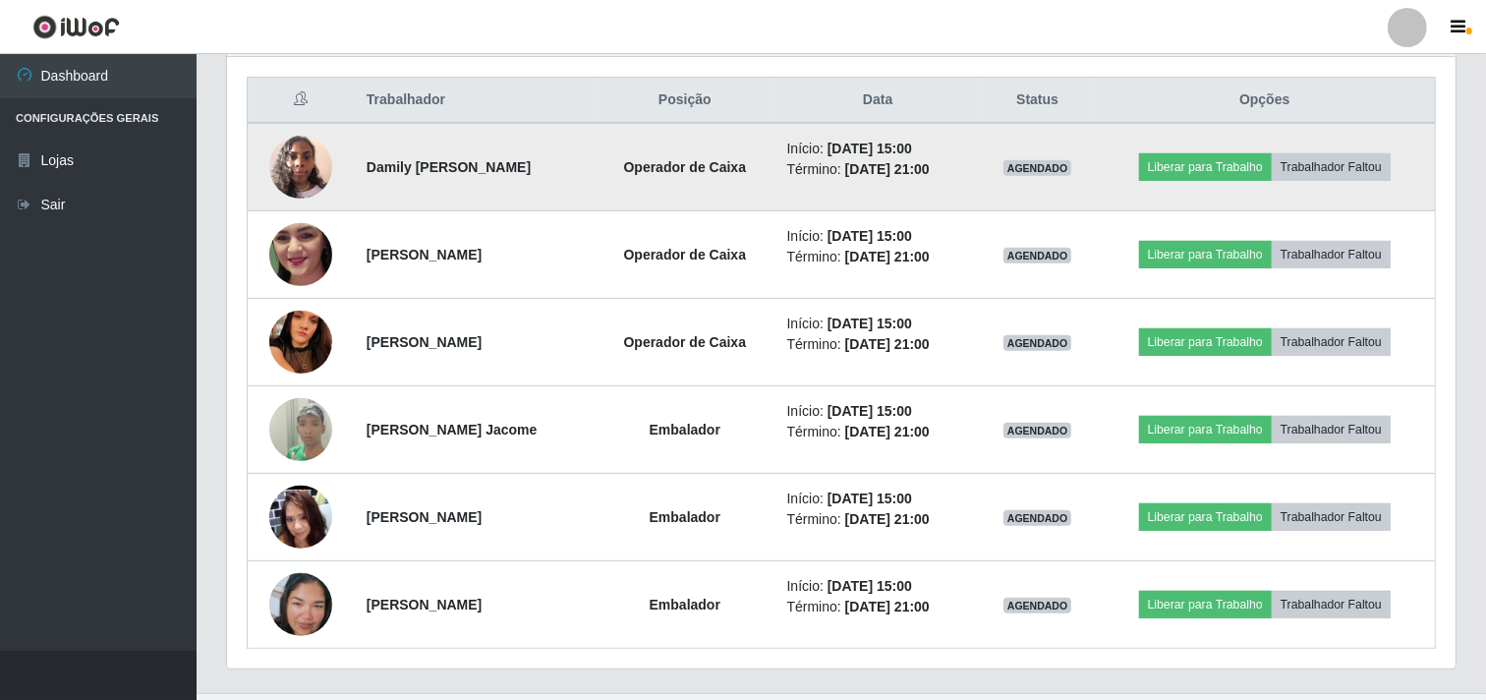
scroll to position [781, 0]
